Goal: Find specific page/section: Find specific page/section

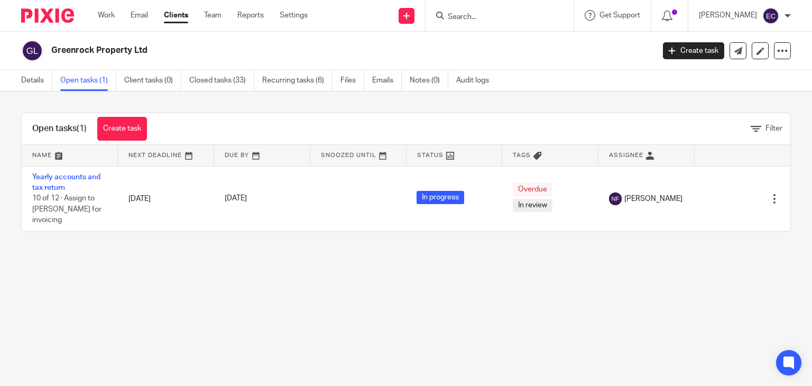
click at [474, 17] on input "Search" at bounding box center [494, 18] width 95 height 10
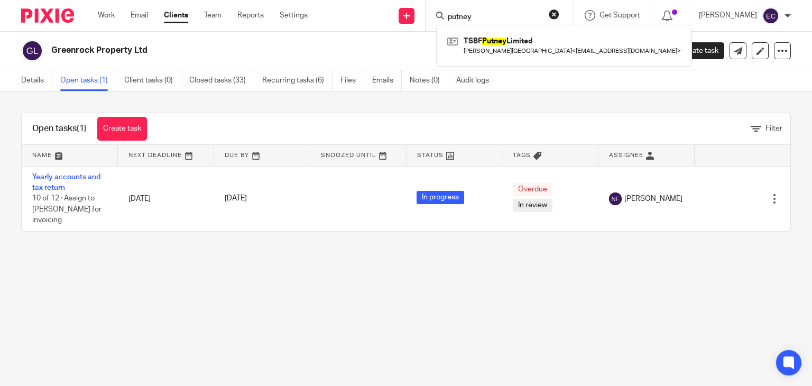
type input "putney"
click button "submit" at bounding box center [0, 0] width 0 height 0
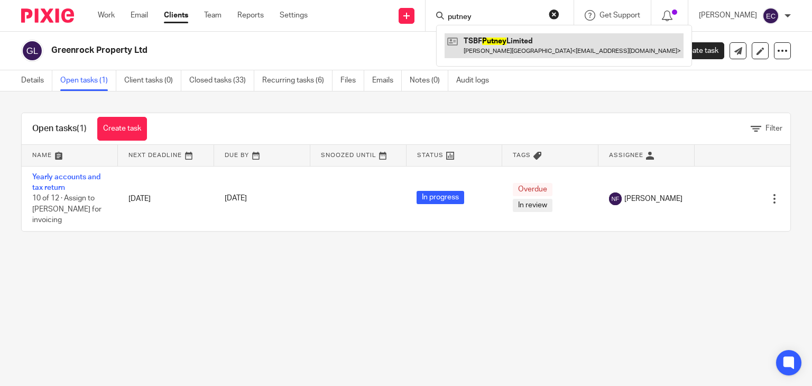
click at [523, 43] on link at bounding box center [564, 45] width 239 height 24
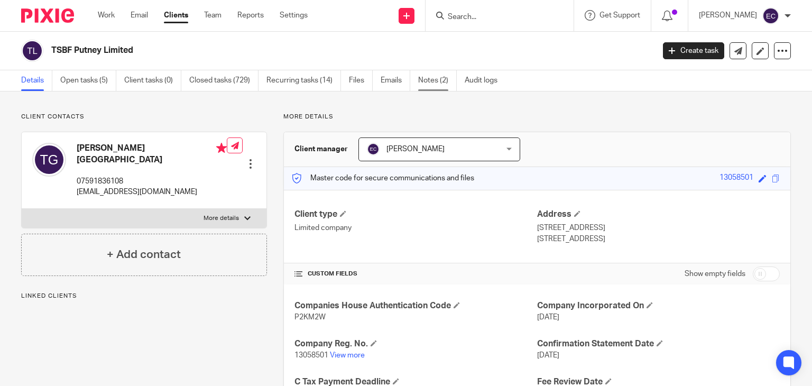
click at [432, 81] on link "Notes (2)" at bounding box center [437, 80] width 39 height 21
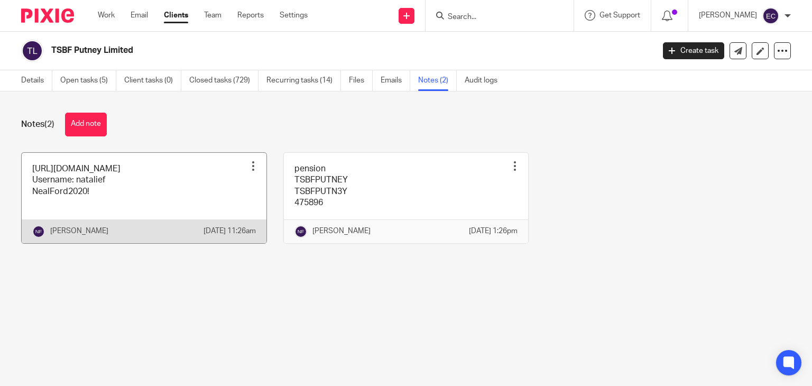
click at [97, 197] on link at bounding box center [144, 198] width 245 height 90
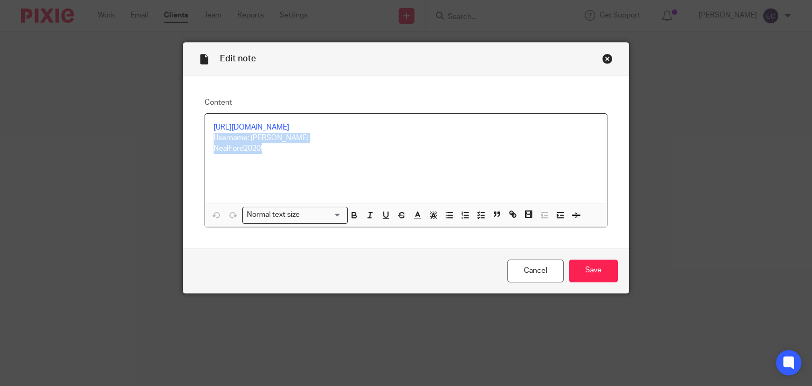
drag, startPoint x: 260, startPoint y: 154, endPoint x: 197, endPoint y: 140, distance: 64.4
click at [197, 140] on div "Content https://tsbfuk.revelup.com/ Username: natalief NealFord2020! Normal tex…" at bounding box center [406, 162] width 446 height 172
click at [603, 59] on div "Close this dialog window" at bounding box center [607, 58] width 11 height 11
